Goal: Obtain resource: Obtain resource

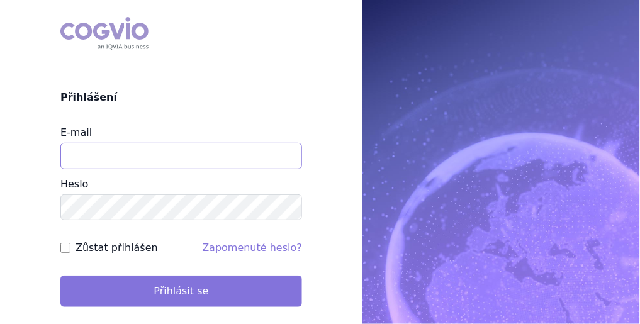
type input "michaela.kucerova@medochemie.com"
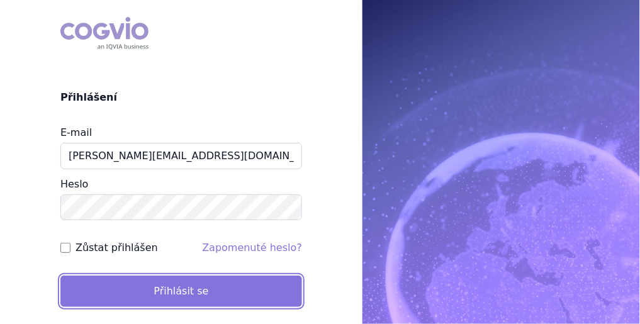
click at [170, 285] on button "Přihlásit se" at bounding box center [181, 291] width 242 height 31
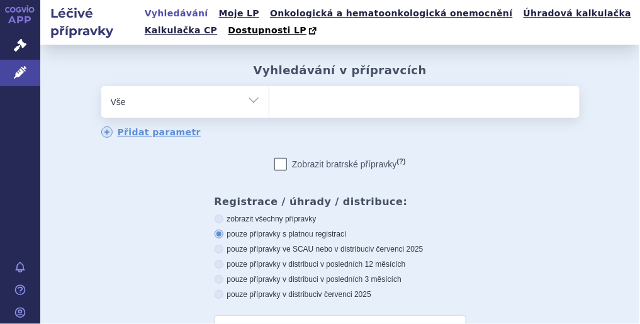
click at [301, 99] on ul at bounding box center [425, 99] width 310 height 26
click at [270, 99] on select at bounding box center [269, 101] width 1 height 31
click at [363, 98] on ul at bounding box center [425, 99] width 310 height 26
click at [270, 98] on select at bounding box center [269, 101] width 1 height 31
type input "si"
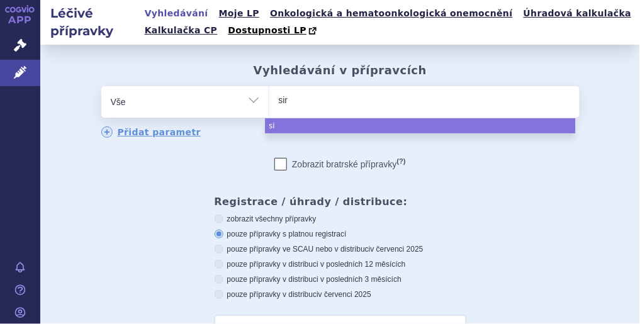
type input "sira"
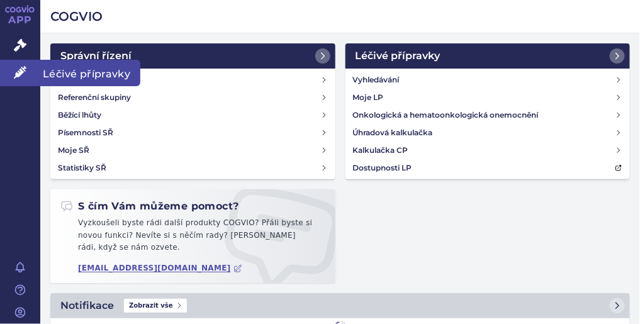
click at [54, 71] on span "Léčivé přípravky" at bounding box center [90, 73] width 100 height 26
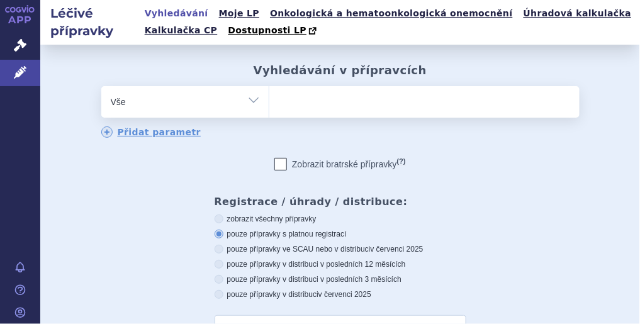
drag, startPoint x: 0, startPoint y: 0, endPoint x: 255, endPoint y: 103, distance: 275.2
click at [255, 103] on select "Vše Přípravek/SUKL kód MAH VPOIS ATC/Aktivní látka Léková forma Síla" at bounding box center [185, 100] width 168 height 28
select select "filter-atc-group"
click at [101, 87] on select "Vše Přípravek/SUKL kód MAH VPOIS ATC/Aktivní látka Léková forma Síla" at bounding box center [185, 100] width 168 height 28
click at [290, 107] on ul at bounding box center [425, 99] width 310 height 26
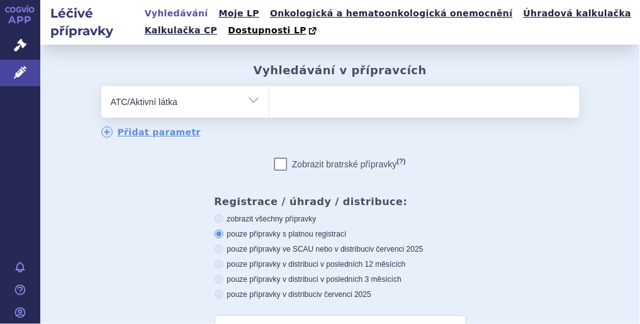
click at [270, 107] on select at bounding box center [269, 101] width 1 height 31
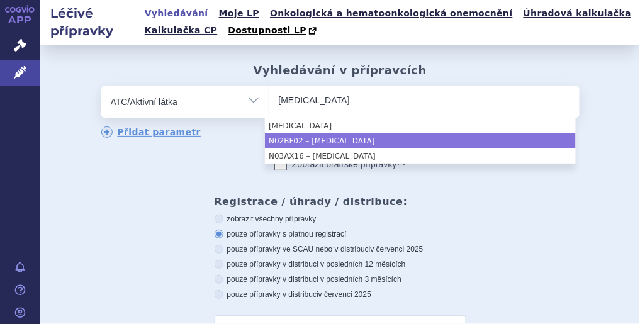
type input "pregabalin"
select select "N02BF02"
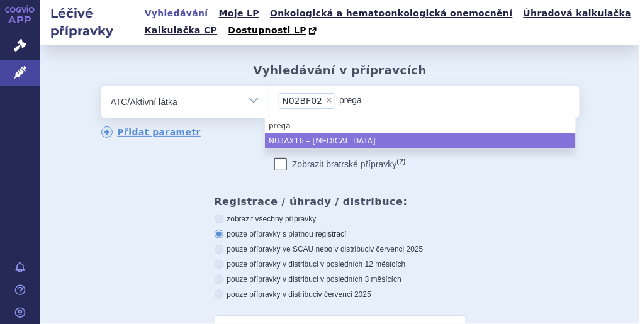
type input "prega"
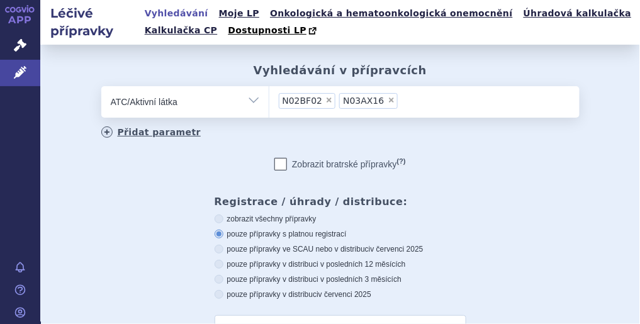
click at [156, 133] on link "Přidat parametr" at bounding box center [151, 132] width 100 height 11
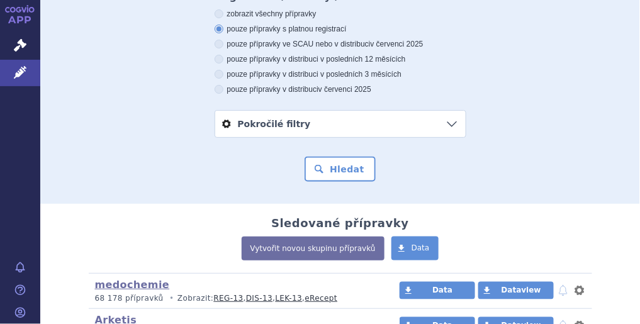
scroll to position [273, 0]
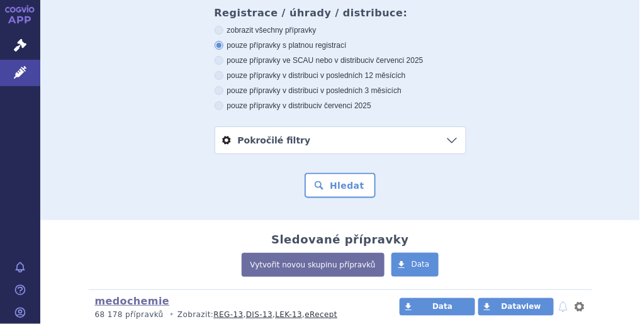
click at [384, 137] on link "Pokročilé filtry" at bounding box center [340, 140] width 251 height 26
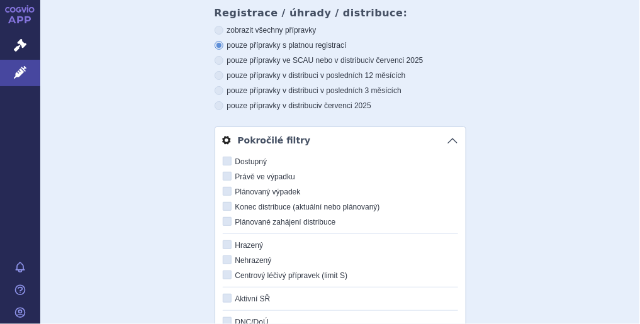
click at [581, 147] on div "odstranit Vše Přípravek/SUKL kód MAH VPOIS ATC/Aktivní látka" at bounding box center [340, 180] width 575 height 732
click at [451, 140] on link "Pokročilé filtry" at bounding box center [340, 140] width 251 height 26
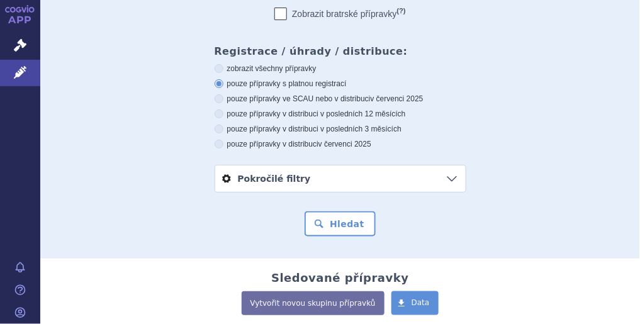
scroll to position [234, 0]
click at [329, 227] on button "Hledat" at bounding box center [340, 224] width 71 height 25
click at [346, 229] on button "Hledat" at bounding box center [340, 224] width 71 height 25
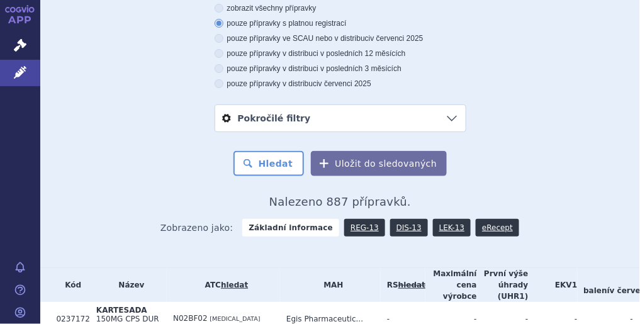
scroll to position [231, 0]
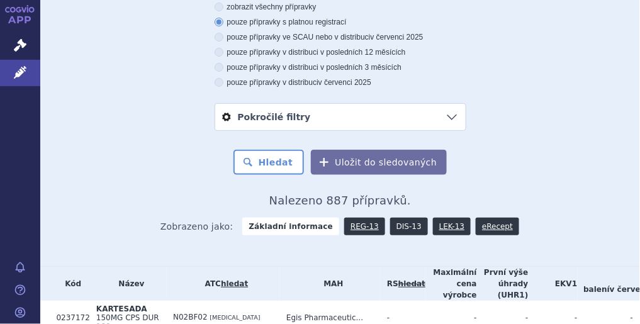
click at [406, 229] on link "DIS-13" at bounding box center [409, 227] width 38 height 18
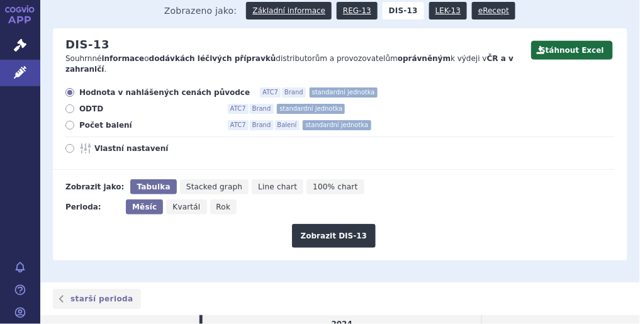
scroll to position [139, 0]
click at [69, 144] on icon at bounding box center [69, 148] width 9 height 9
click at [69, 146] on input "Vlastní nastavení" at bounding box center [71, 150] width 8 height 8
radio input "true"
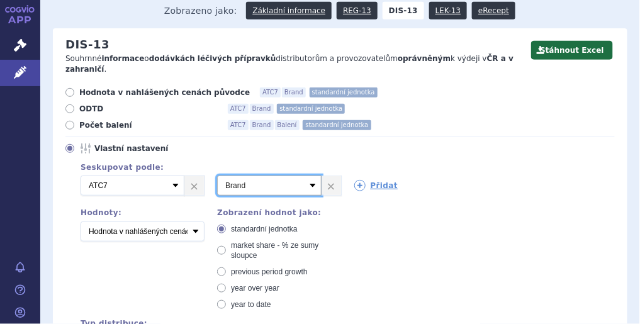
click at [308, 176] on select "Vyberte groupování ATC3 ATC5 ATC7 Brand Balení SÚKL kód MAH VPOIS Referenční sk…" at bounding box center [269, 186] width 104 height 20
click at [380, 180] on link "Přidat" at bounding box center [377, 185] width 44 height 11
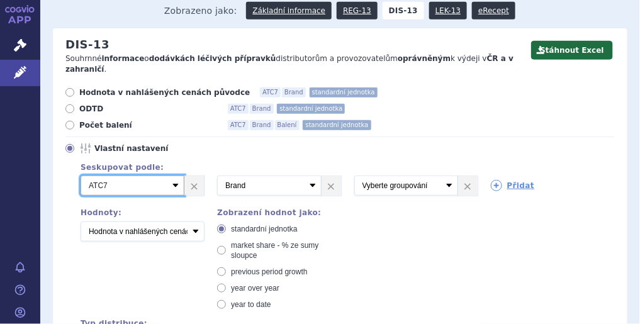
click at [173, 176] on select "Vyberte groupování ATC3 ATC5 ATC7 Brand Balení SÚKL kód MAH VPOIS Referenční sk…" at bounding box center [133, 186] width 104 height 20
select select "mah"
click at [81, 176] on select "Vyberte groupování ATC3 ATC5 ATC7 Brand Balení SÚKL kód MAH VPOIS Referenční sk…" at bounding box center [133, 186] width 104 height 20
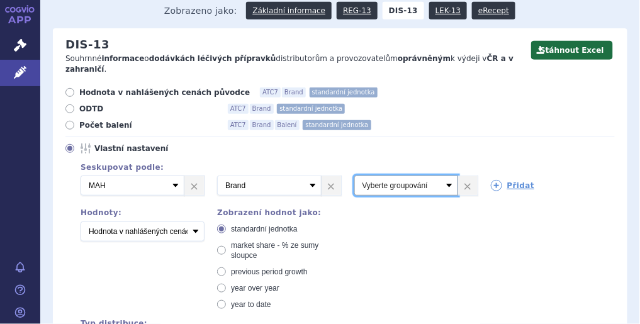
click at [447, 176] on select "Vyberte groupování ATC3 ATC5 ATC7 Brand Balení SÚKL kód MAH VPOIS Referenční sk…" at bounding box center [407, 186] width 104 height 20
select select "package"
click at [355, 176] on select "Vyberte groupování ATC3 ATC5 ATC7 Brand Balení SÚKL kód MAH VPOIS Referenční sk…" at bounding box center [407, 186] width 104 height 20
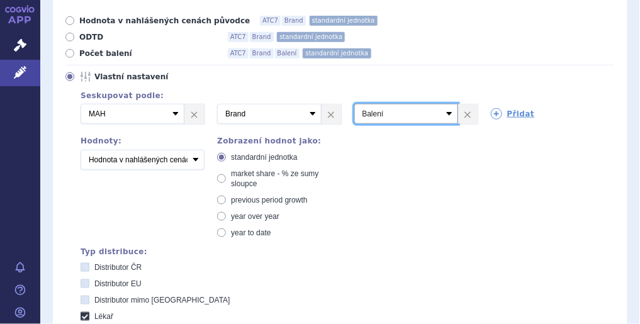
scroll to position [224, 0]
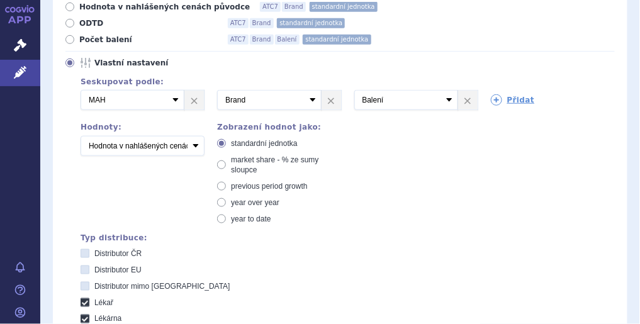
click at [224, 161] on icon at bounding box center [221, 165] width 9 height 9
click at [224, 157] on input "market share - % ze sumy sloupce" at bounding box center [223, 161] width 8 height 8
radio input "true"
click at [446, 90] on select "Vyberte groupování ATC3 ATC5 ATC7 Brand Balení SÚKL kód MAH VPOIS Referenční sk…" at bounding box center [407, 100] width 104 height 20
click at [467, 93] on link "×" at bounding box center [468, 100] width 20 height 19
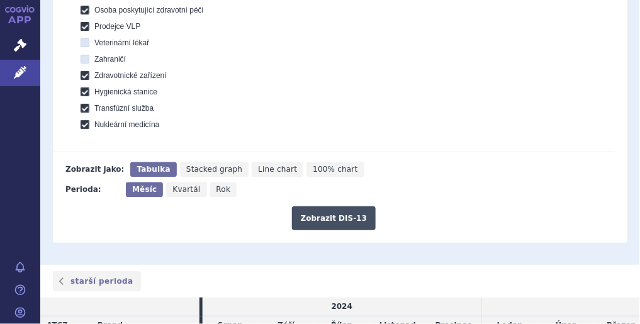
scroll to position [567, 0]
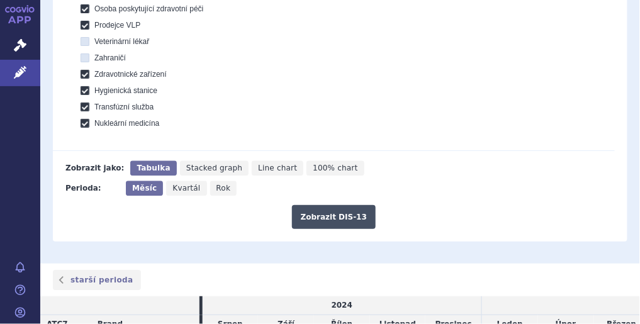
click at [343, 205] on button "Zobrazit DIS-13" at bounding box center [334, 217] width 84 height 24
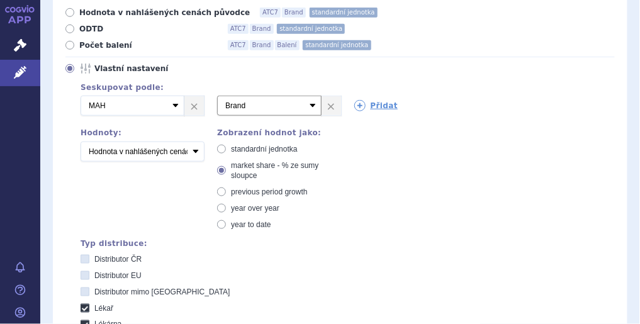
scroll to position [218, 0]
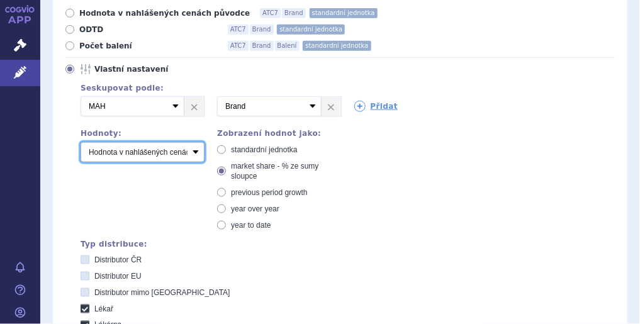
click at [195, 142] on select "Počet balení Hodnota v nahlášených cenách původce [DIS-13] Hodnota v maximálníc…" at bounding box center [143, 152] width 124 height 20
select select "packages"
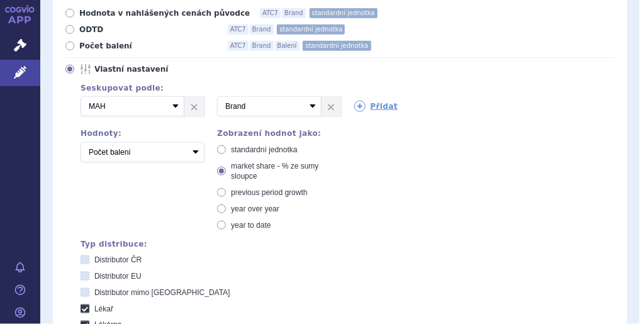
click at [81, 142] on select "Počet balení Hodnota v nahlášených cenách původce [DIS-13] Hodnota v maximálníc…" at bounding box center [143, 152] width 124 height 20
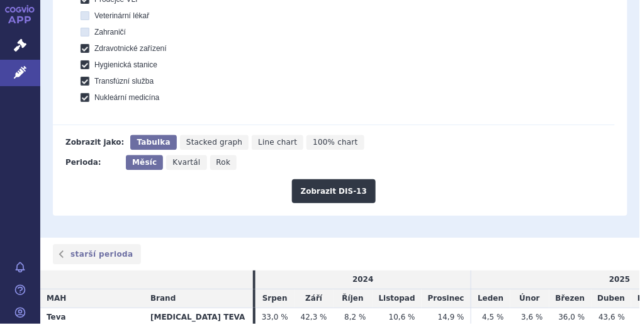
scroll to position [593, 0]
click at [340, 183] on button "Zobrazit DIS-13" at bounding box center [334, 191] width 84 height 24
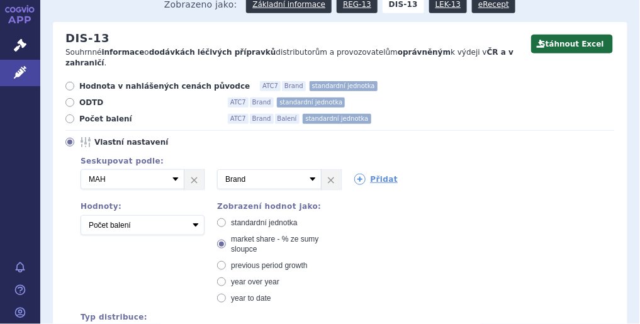
scroll to position [154, 0]
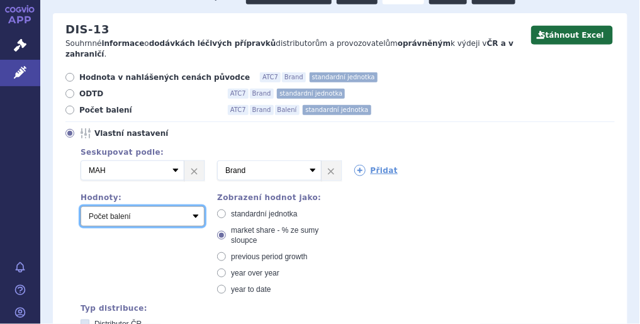
click at [193, 207] on select "Počet balení Hodnota v nahlášených cenách původce [DIS-13] Hodnota v maximálníc…" at bounding box center [143, 217] width 124 height 20
select select "disExFactoryPrice"
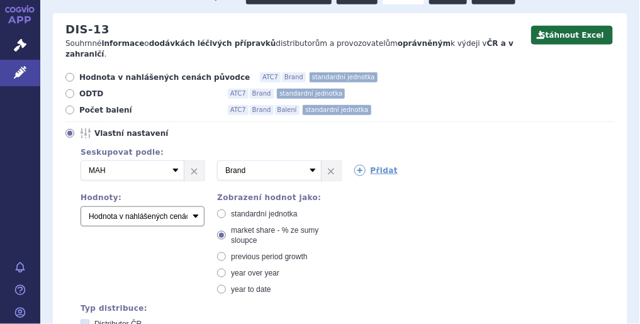
click at [81, 207] on select "Počet balení Hodnota v nahlášených cenách původce [DIS-13] Hodnota v maximálníc…" at bounding box center [143, 217] width 124 height 20
click at [227, 209] on label "standardní jednotka" at bounding box center [279, 214] width 124 height 10
click at [227, 212] on input "standardní jednotka" at bounding box center [223, 216] width 8 height 8
radio input "true"
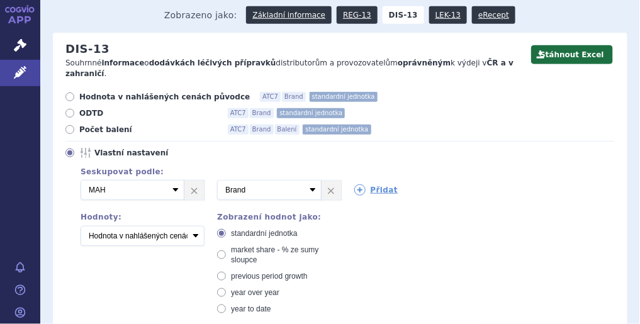
scroll to position [122, 0]
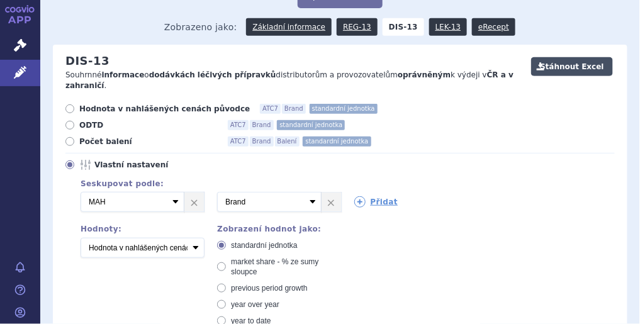
click at [572, 67] on button "Stáhnout Excel" at bounding box center [573, 66] width 82 height 19
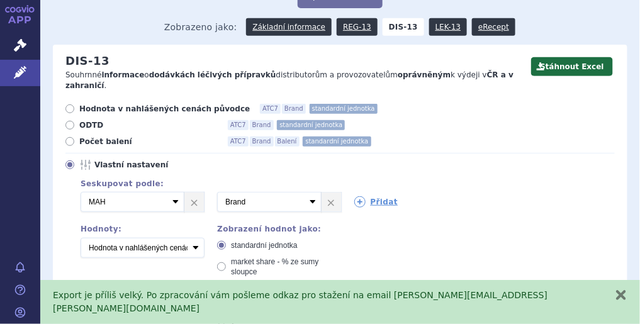
click at [312, 314] on div "Export je příliš velký. Po zpracování vám pošleme odkaz pro stažení na email [P…" at bounding box center [328, 302] width 550 height 26
click at [626, 302] on button "zavřít" at bounding box center [621, 295] width 13 height 13
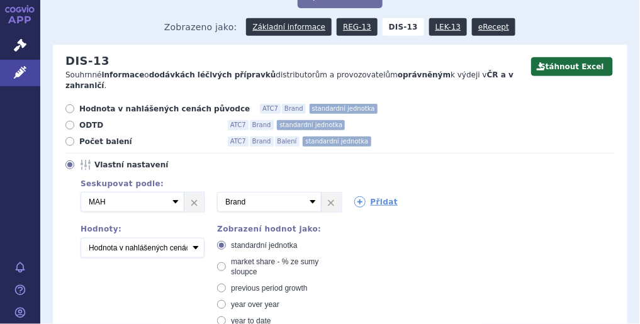
scroll to position [0, 0]
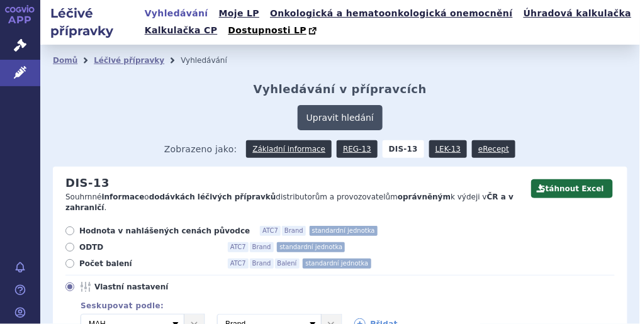
click at [329, 120] on button "Upravit hledání" at bounding box center [340, 117] width 85 height 25
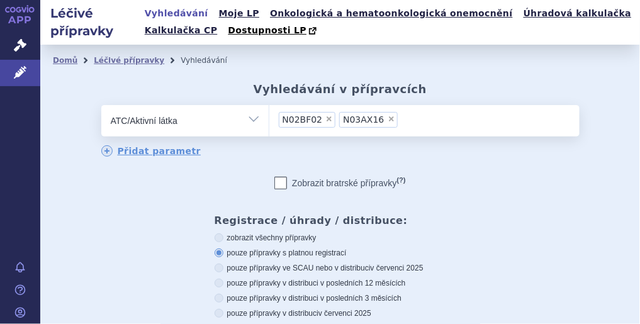
click at [388, 118] on span "×" at bounding box center [392, 119] width 8 height 8
click at [270, 118] on select "N02BF02 N03AX16" at bounding box center [269, 120] width 1 height 31
click at [319, 124] on li "× N02BF02" at bounding box center [307, 120] width 57 height 16
click at [270, 124] on select "N02BF02" at bounding box center [269, 120] width 1 height 31
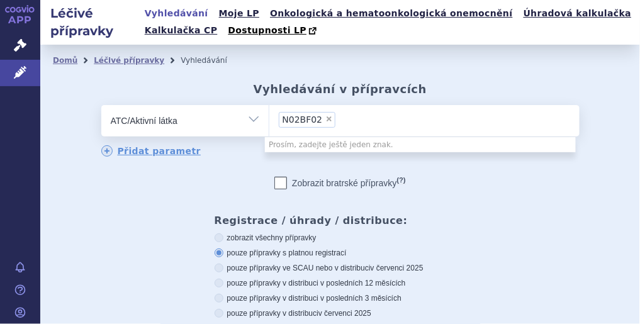
click at [326, 123] on span "×" at bounding box center [330, 119] width 8 height 8
click at [270, 123] on select "N02BF02" at bounding box center [269, 120] width 1 height 31
select select
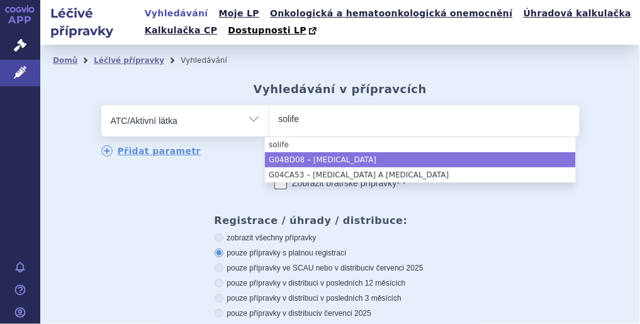
type input "solife"
select select "G04BD08"
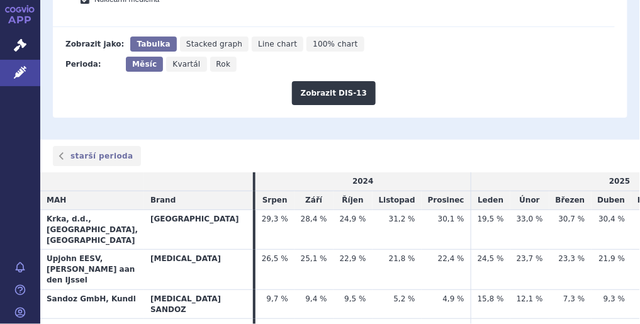
scroll to position [905, 0]
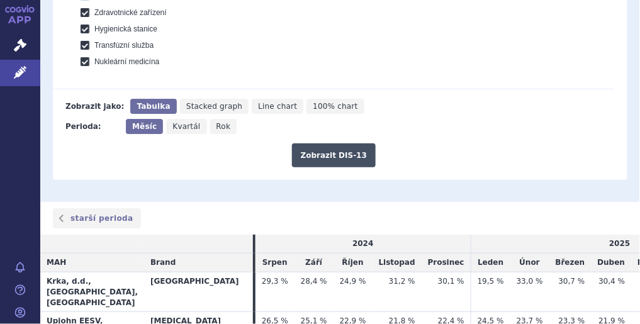
click at [317, 148] on button "Zobrazit DIS-13" at bounding box center [334, 156] width 84 height 24
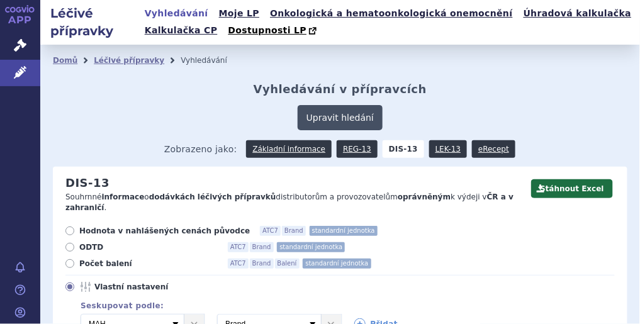
click at [344, 116] on button "Upravit hledání" at bounding box center [340, 117] width 85 height 25
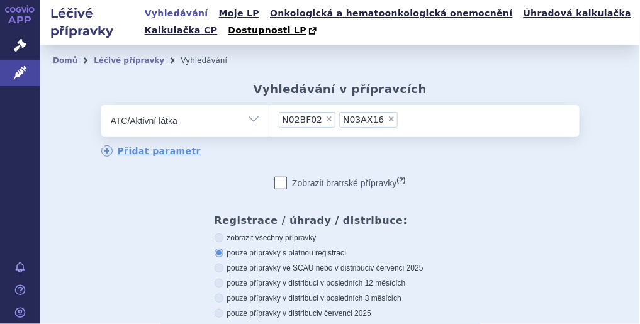
click at [388, 118] on span "×" at bounding box center [392, 119] width 8 height 8
click at [270, 118] on select "N02BF02 N03AX16" at bounding box center [269, 120] width 1 height 31
click at [326, 122] on span "×" at bounding box center [330, 119] width 8 height 8
click at [270, 122] on select "N02BF02" at bounding box center [269, 120] width 1 height 31
select select
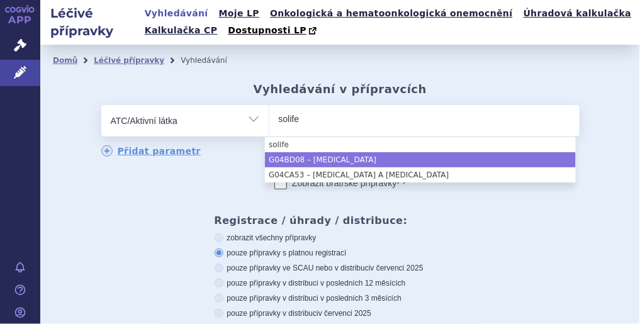
type input "solife"
select select "G04BD08"
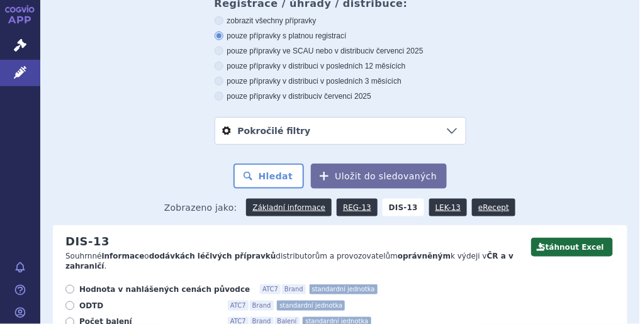
scroll to position [217, 0]
click at [271, 183] on button "Hledat" at bounding box center [269, 176] width 71 height 25
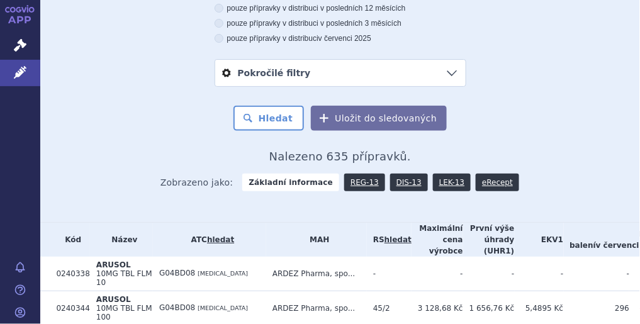
scroll to position [276, 0]
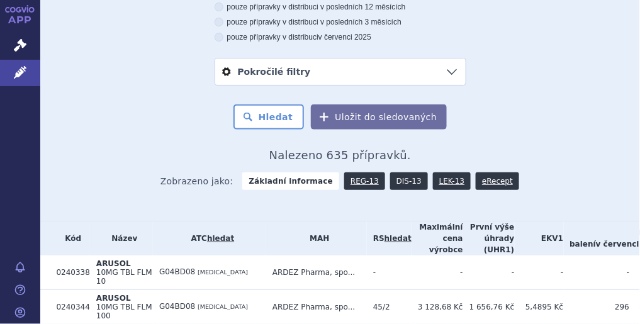
click at [394, 178] on link "DIS-13" at bounding box center [409, 182] width 38 height 18
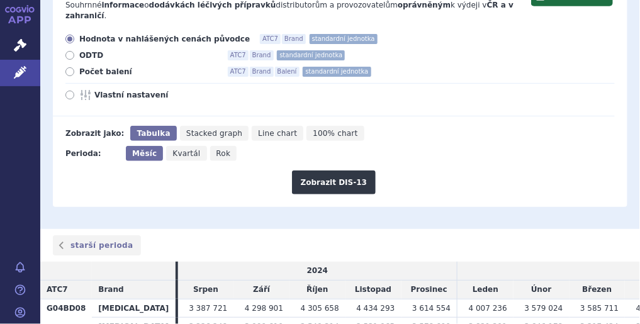
scroll to position [76, 0]
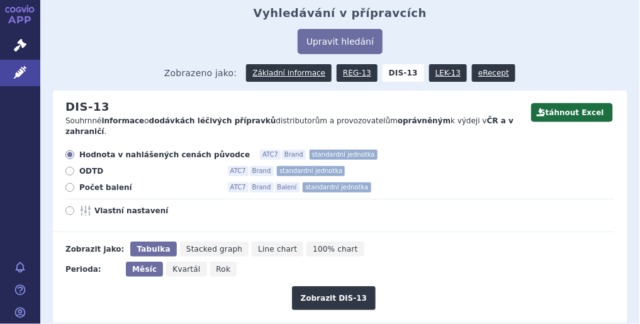
click at [81, 206] on icon at bounding box center [86, 211] width 15 height 10
click at [75, 208] on input "Vlastní nastavení" at bounding box center [71, 212] width 8 height 8
radio input "true"
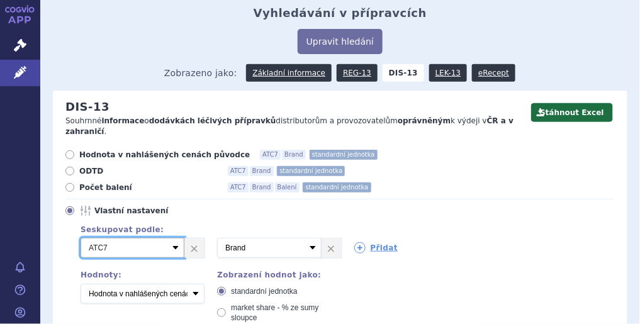
click at [174, 242] on select "Vyberte groupování ATC3 ATC5 ATC7 Brand Balení SÚKL kód MAH VPOIS Referenční sk…" at bounding box center [133, 248] width 104 height 20
select select "mah"
click at [81, 238] on select "Vyberte groupování ATC3 ATC5 ATC7 Brand Balení SÚKL kód MAH VPOIS Referenční sk…" at bounding box center [133, 248] width 104 height 20
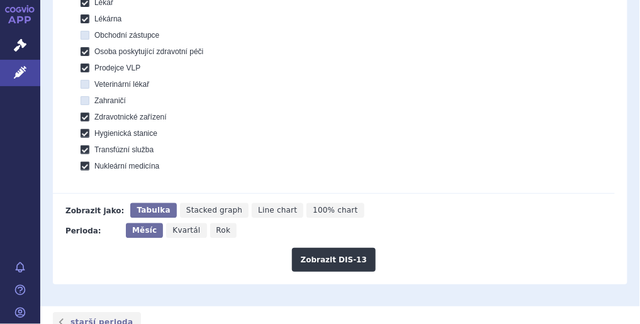
scroll to position [532, 0]
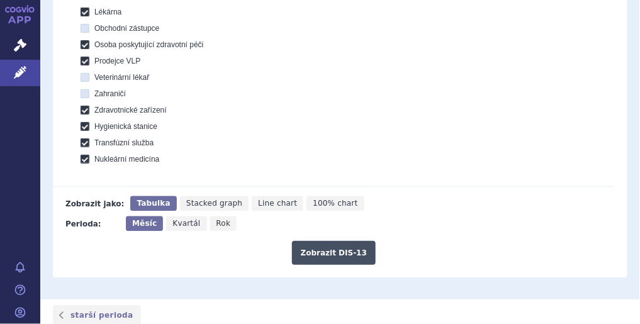
click at [334, 242] on button "Zobrazit DIS-13" at bounding box center [334, 253] width 84 height 24
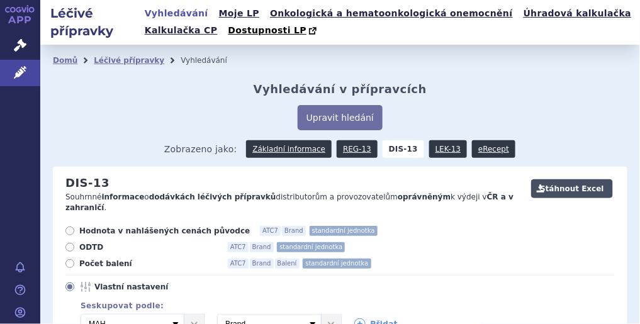
click at [564, 184] on button "Stáhnout Excel" at bounding box center [573, 188] width 82 height 19
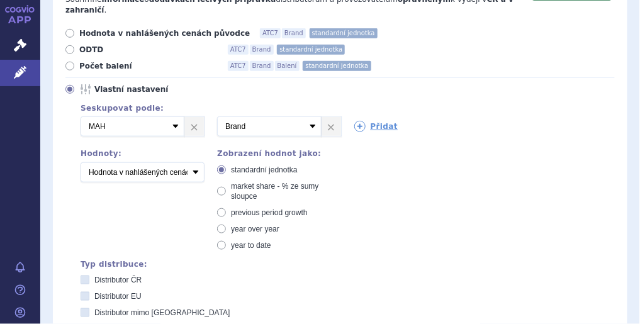
scroll to position [197, 0]
click at [231, 183] on span "market share - % ze sumy sloupce" at bounding box center [275, 192] width 88 height 19
click at [227, 185] on input "market share - % ze sumy sloupce" at bounding box center [223, 189] width 8 height 8
radio input "true"
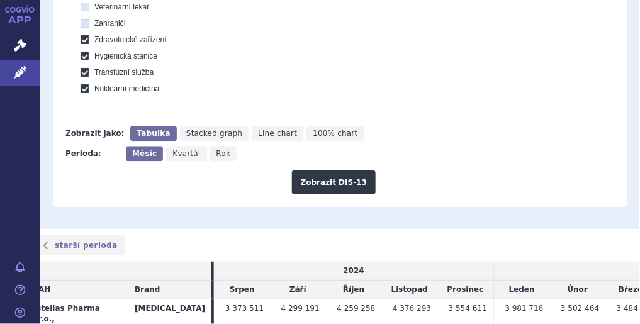
scroll to position [603, 0]
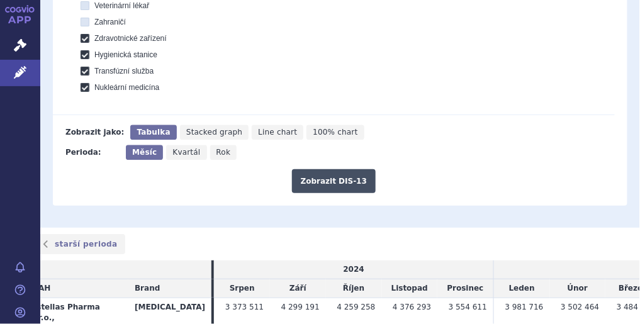
click at [310, 170] on button "Zobrazit DIS-13" at bounding box center [334, 181] width 84 height 24
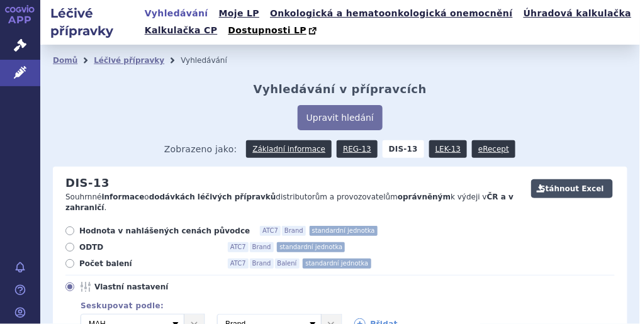
click at [562, 191] on button "Stáhnout Excel" at bounding box center [573, 188] width 82 height 19
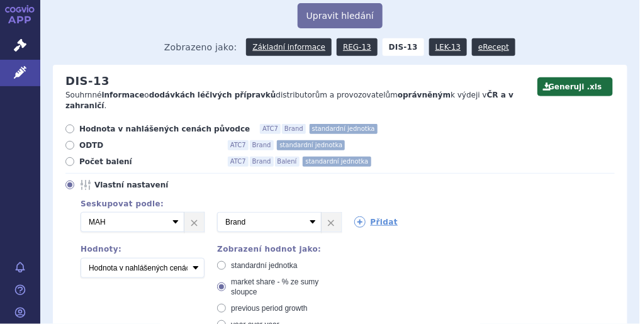
scroll to position [103, 0]
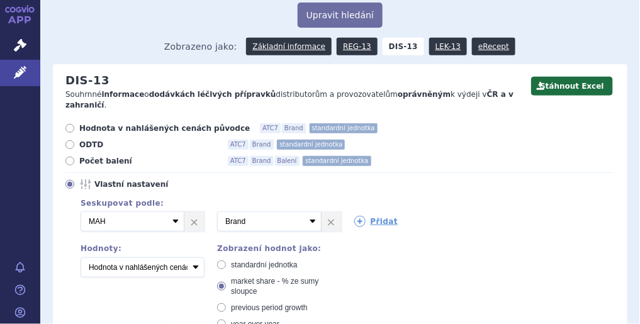
click at [76, 140] on label "ODTD ATC7 Brand standardní jednotka" at bounding box center [340, 145] width 550 height 10
click at [75, 142] on input "ODTD ATC7 Brand standardní jednotka" at bounding box center [71, 146] width 8 height 8
radio input "true"
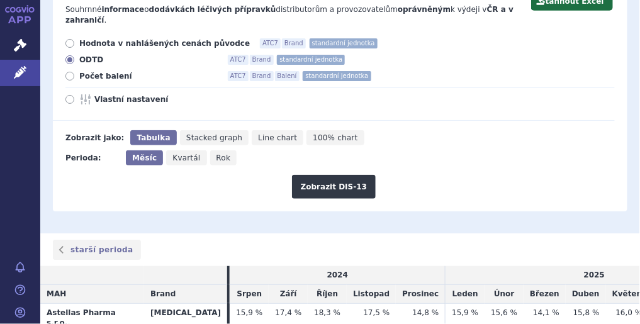
scroll to position [188, 0]
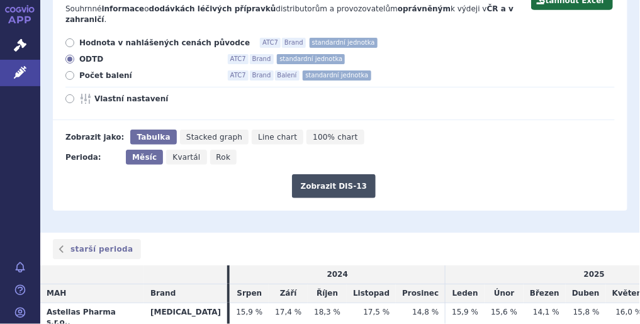
click at [330, 178] on button "Zobrazit DIS-13" at bounding box center [334, 186] width 84 height 24
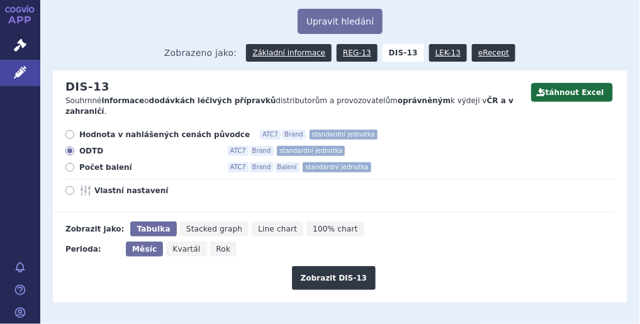
scroll to position [96, 0]
click at [67, 163] on icon at bounding box center [69, 167] width 9 height 9
click at [67, 165] on input "Počet balení ATC7 Brand Balení standardní jednotka" at bounding box center [71, 169] width 8 height 8
radio input "true"
click at [335, 273] on button "Zobrazit DIS-13" at bounding box center [334, 278] width 84 height 24
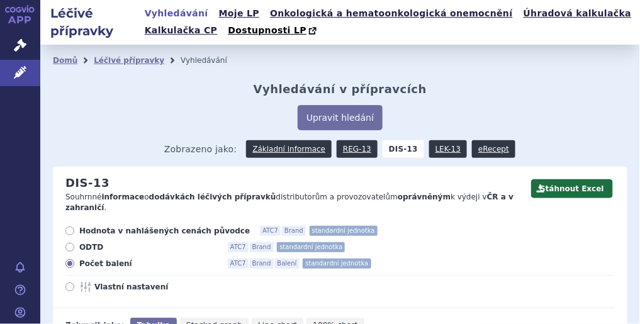
click at [77, 226] on label "Hodnota v nahlášených cenách původce ATC7 Brand standardní jednotka" at bounding box center [340, 231] width 550 height 10
click at [75, 229] on input "Hodnota v nahlášených cenách původce ATC7 Brand standardní jednotka" at bounding box center [71, 233] width 8 height 8
radio input "true"
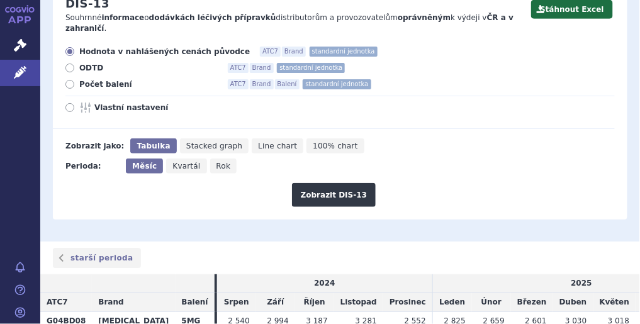
scroll to position [181, 0]
